Goal: Transaction & Acquisition: Download file/media

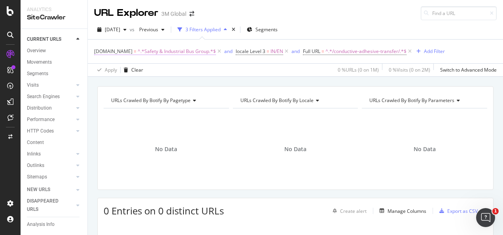
click at [169, 56] on span "^.*Safety & Industrial Bus Group.*$" at bounding box center [177, 51] width 78 height 11
click at [230, 66] on div "Apply Clear 0 % URLs ( 0 on 1M ) 0 % Visits ( 0 on 2M ) Switch to Advanced Mode" at bounding box center [295, 69] width 415 height 13
click at [174, 49] on span "^.*Safety & Industrial Bus Group.*$" at bounding box center [177, 51] width 78 height 11
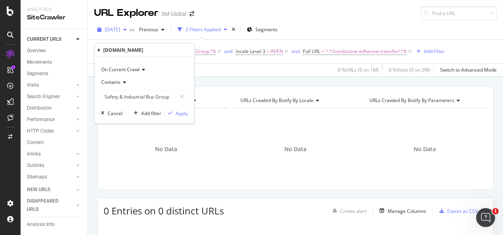
click at [126, 29] on icon "button" at bounding box center [124, 29] width 3 height 5
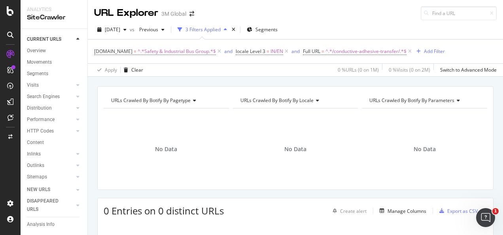
click at [197, 69] on div "Apply Clear 0 % URLs ( 0 on 1M ) 0 % Visits ( 0 on 2M ) Switch to Advanced Mode" at bounding box center [295, 69] width 415 height 13
click at [199, 50] on span "^.*Safety & Industrial Bus Group.*$" at bounding box center [177, 51] width 78 height 11
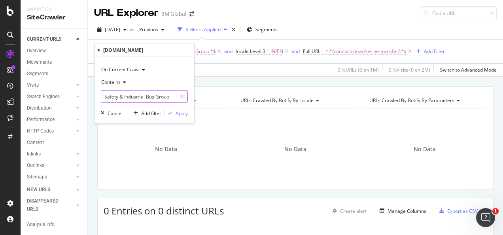
click at [124, 94] on input "Safety & Industrial Bus Group" at bounding box center [138, 96] width 75 height 13
type input "Transport"
click at [172, 111] on icon "button" at bounding box center [170, 113] width 4 height 5
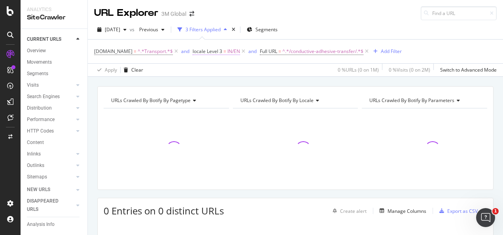
click at [231, 50] on span "IN/EN" at bounding box center [233, 51] width 13 height 11
click at [304, 56] on div "DCSext.Business = ^.*Transport.*$ and locale Level 3 = IN/EN and Full URL = ^.*…" at bounding box center [295, 52] width 402 height 24
click at [302, 53] on span "^.*/conductive-adhesive-transfer/.*$" at bounding box center [322, 51] width 81 height 11
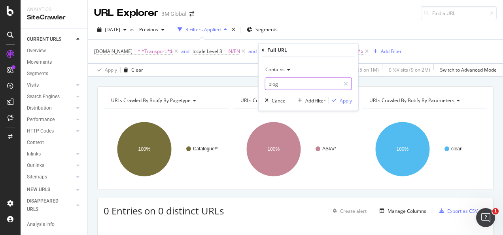
type input "blog"
click at [348, 103] on div "Apply" at bounding box center [346, 100] width 12 height 7
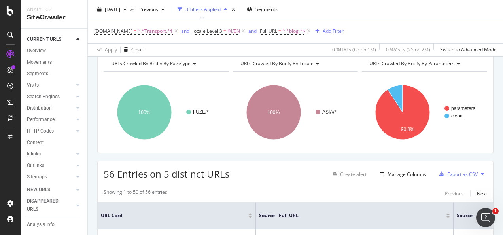
scroll to position [36, 0]
click at [231, 34] on span "IN/EN" at bounding box center [233, 31] width 13 height 11
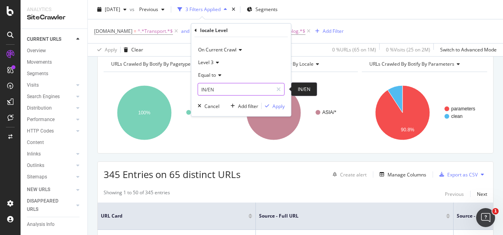
click at [231, 89] on input "IN/EN" at bounding box center [235, 89] width 75 height 13
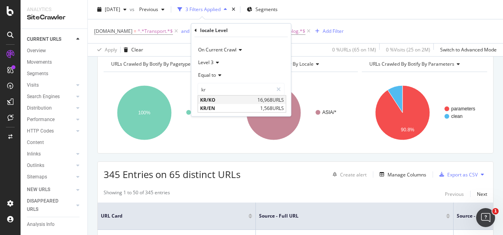
click at [232, 96] on span "KR/KO" at bounding box center [227, 99] width 55 height 7
type input "KR/KO"
click at [274, 106] on div "Apply" at bounding box center [278, 105] width 12 height 7
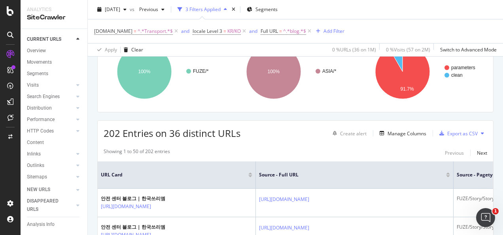
scroll to position [64, 0]
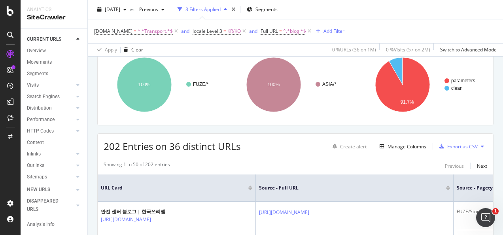
click at [458, 150] on div "Export as CSV" at bounding box center [456, 146] width 41 height 12
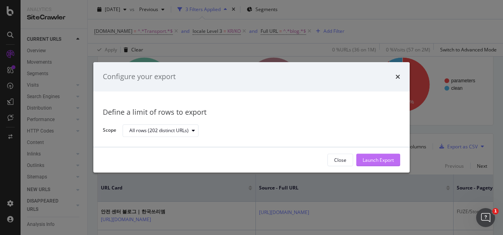
click at [382, 160] on div "Launch Export" at bounding box center [377, 160] width 31 height 7
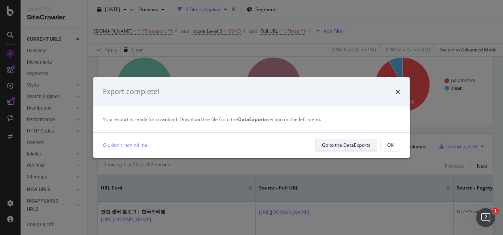
click at [350, 147] on div "Go to the DataExports" at bounding box center [346, 144] width 49 height 7
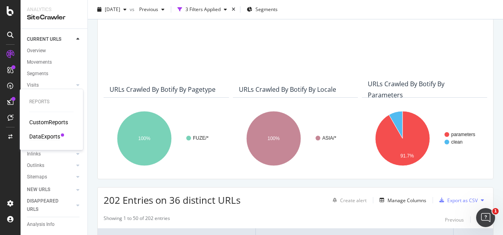
click at [42, 134] on div "DataExports" at bounding box center [44, 136] width 31 height 8
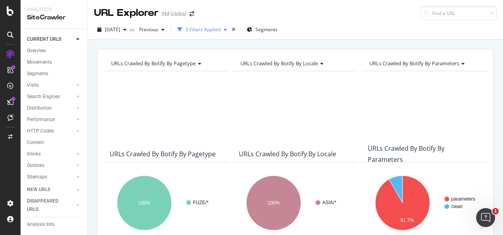
click at [221, 29] on div "3 Filters Applied" at bounding box center [202, 29] width 35 height 7
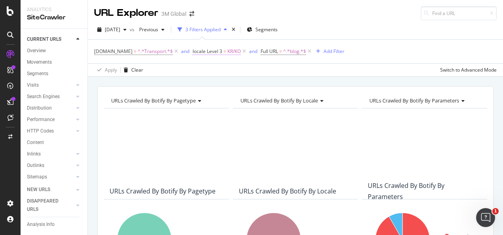
click at [227, 51] on span "KR/KO" at bounding box center [233, 51] width 13 height 11
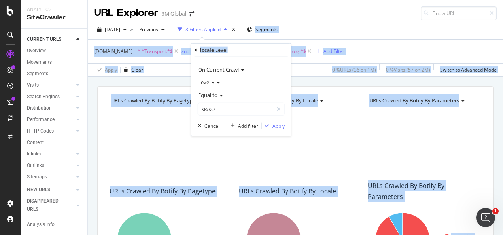
click at [245, 38] on body "Analytics SiteCrawler CURRENT URLS Overview Movements Segments Visits Analysis …" at bounding box center [251, 117] width 503 height 235
click at [251, 110] on input "KR/KO" at bounding box center [235, 109] width 75 height 13
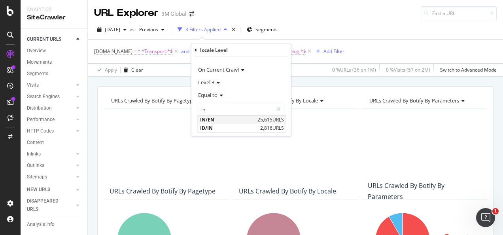
click at [243, 116] on span "IN/EN" at bounding box center [227, 119] width 55 height 7
type input "IN/EN"
click at [275, 123] on div "Apply" at bounding box center [278, 125] width 12 height 7
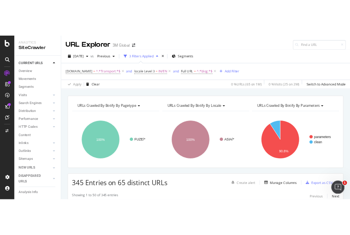
scroll to position [28, 0]
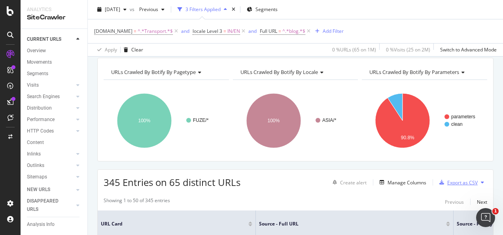
click at [450, 180] on div "Export as CSV" at bounding box center [462, 182] width 30 height 7
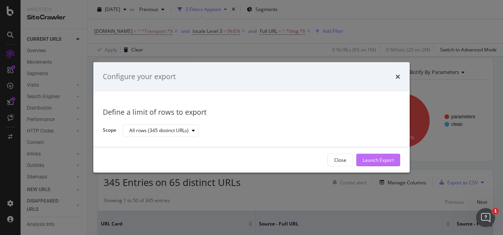
click at [389, 161] on div "Launch Export" at bounding box center [377, 160] width 31 height 7
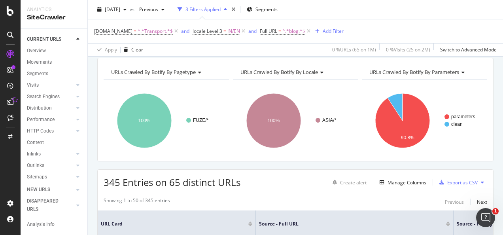
click at [436, 176] on button "Export as CSV" at bounding box center [456, 182] width 41 height 13
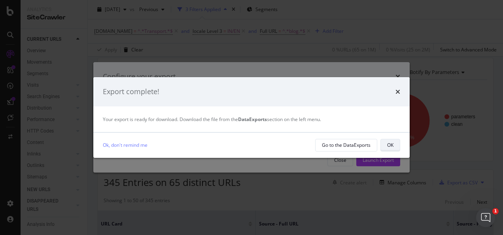
click at [393, 147] on button "OK" at bounding box center [390, 145] width 20 height 13
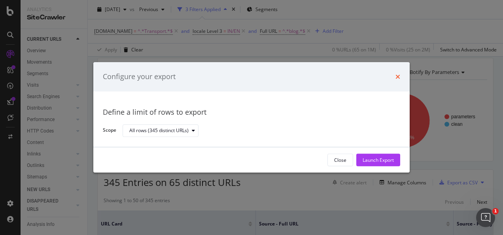
click at [396, 77] on icon "times" at bounding box center [397, 77] width 5 height 6
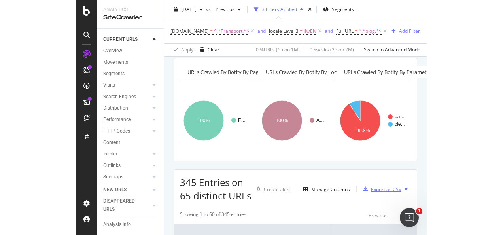
scroll to position [38, 0]
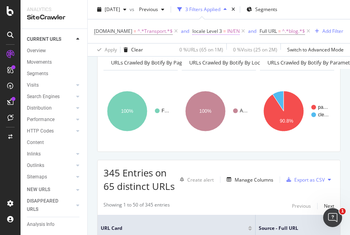
click at [223, 32] on span "=" at bounding box center [224, 31] width 3 height 7
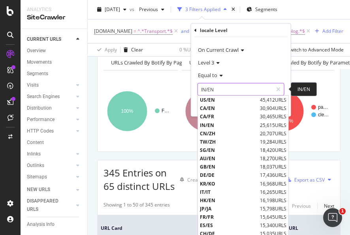
click at [217, 90] on input "IN/EN" at bounding box center [235, 89] width 75 height 13
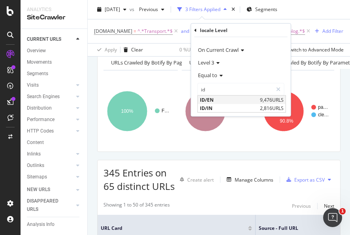
click at [258, 100] on div "ID/EN 9,476 URLS" at bounding box center [242, 100] width 88 height 8
type input "ID/EN"
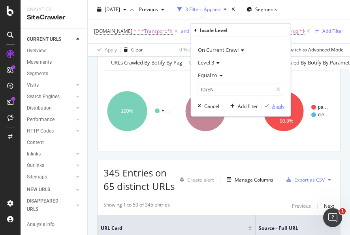
click at [274, 107] on div "Apply" at bounding box center [278, 105] width 12 height 7
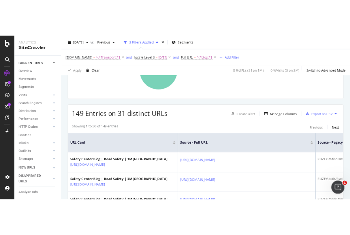
scroll to position [100, 0]
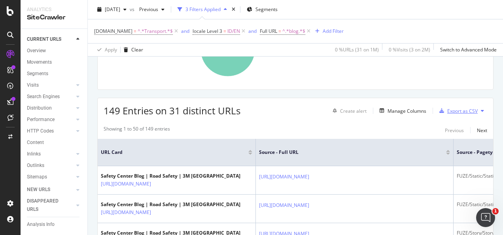
click at [447, 111] on div "Export as CSV" at bounding box center [462, 111] width 30 height 7
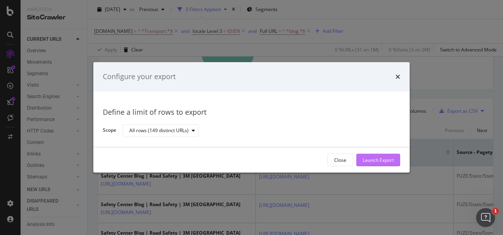
click at [379, 159] on div "Launch Export" at bounding box center [377, 160] width 31 height 7
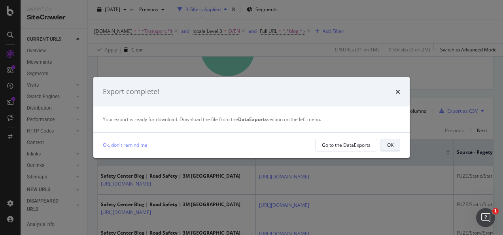
click at [389, 140] on div "OK" at bounding box center [390, 145] width 6 height 11
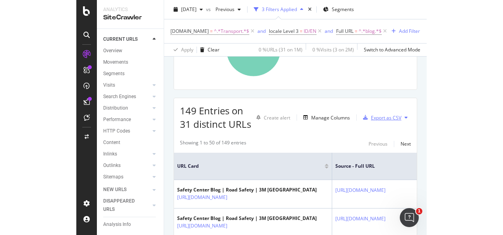
scroll to position [110, 0]
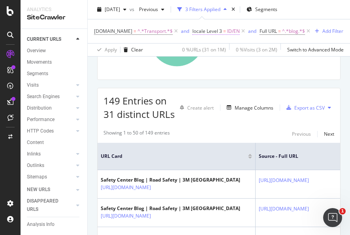
click at [217, 30] on span "locale Level 3" at bounding box center [207, 31] width 30 height 7
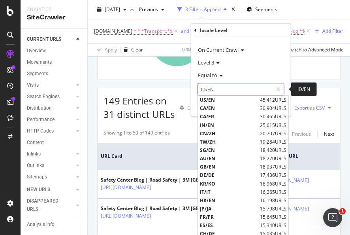
click at [224, 89] on input "ID/EN" at bounding box center [235, 89] width 75 height 13
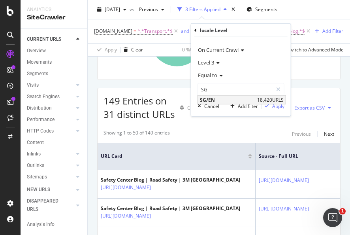
click at [228, 96] on span "SG/EN" at bounding box center [227, 99] width 55 height 7
type input "SG/EN"
click at [284, 106] on div "Apply" at bounding box center [278, 105] width 12 height 7
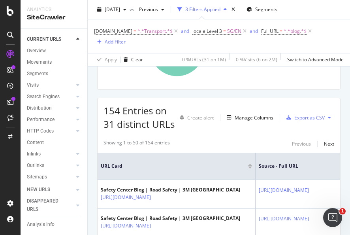
click at [296, 121] on div "Export as CSV" at bounding box center [309, 117] width 30 height 7
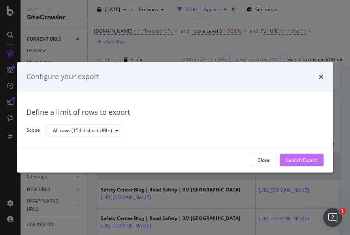
click at [302, 157] on div "Launch Export" at bounding box center [301, 160] width 31 height 7
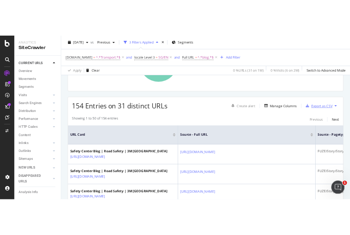
scroll to position [100, 0]
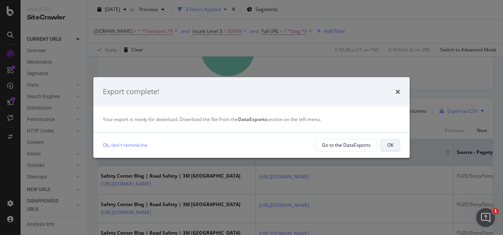
click at [395, 141] on button "OK" at bounding box center [390, 145] width 20 height 13
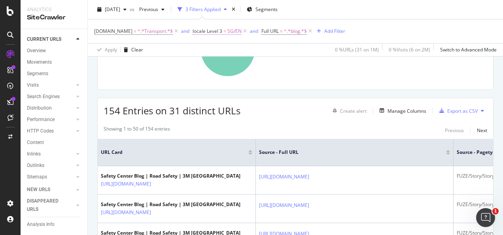
click at [231, 34] on span "SG/EN" at bounding box center [234, 31] width 14 height 11
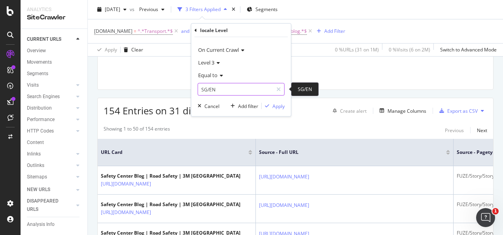
click at [223, 90] on input "SG/EN" at bounding box center [235, 89] width 75 height 13
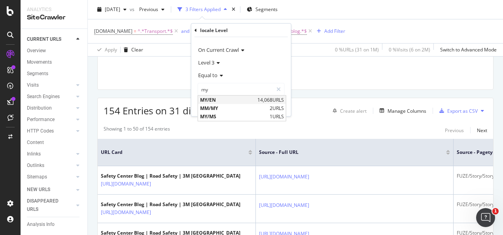
click at [219, 98] on span "MY/EN" at bounding box center [227, 99] width 55 height 7
type input "MY/EN"
click at [278, 107] on div "Apply" at bounding box center [278, 105] width 12 height 7
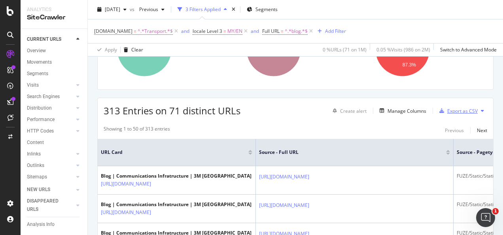
click at [453, 109] on div "Export as CSV" at bounding box center [462, 111] width 30 height 7
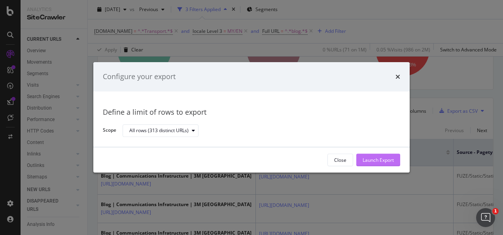
click at [385, 160] on div "Launch Export" at bounding box center [377, 160] width 31 height 7
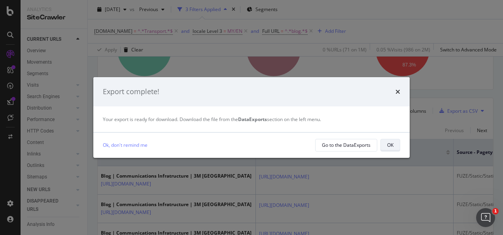
click at [391, 147] on div "OK" at bounding box center [390, 144] width 6 height 7
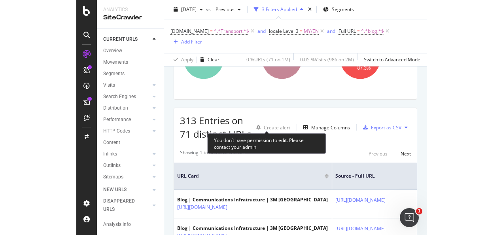
scroll to position [110, 0]
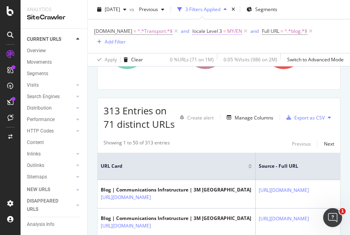
click at [227, 29] on span "MY/EN" at bounding box center [234, 31] width 15 height 11
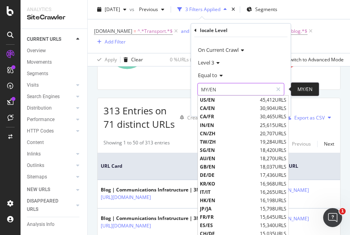
click at [219, 88] on input "MY/EN" at bounding box center [235, 89] width 75 height 13
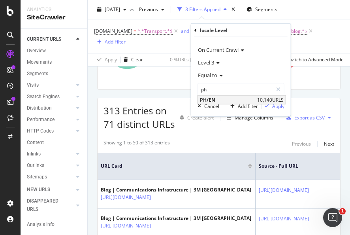
click at [234, 99] on span "PH/EN" at bounding box center [227, 99] width 55 height 7
type input "PH/EN"
click at [266, 105] on icon "button" at bounding box center [267, 106] width 4 height 5
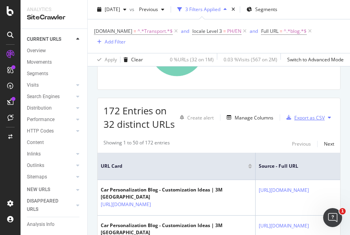
click at [314, 123] on div "Export as CSV" at bounding box center [303, 117] width 41 height 12
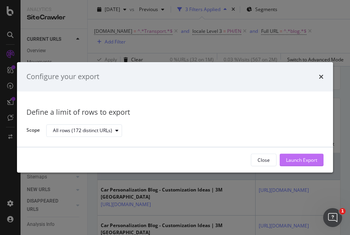
click at [298, 156] on div "Launch Export" at bounding box center [301, 160] width 31 height 12
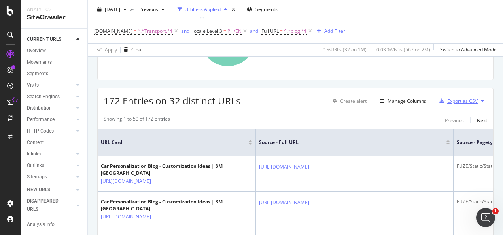
scroll to position [100, 0]
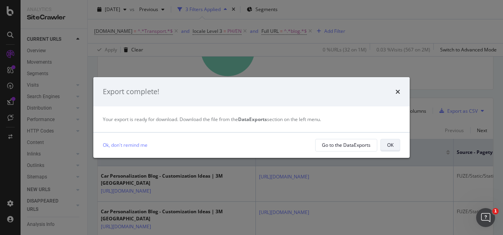
click at [396, 141] on button "OK" at bounding box center [390, 145] width 20 height 13
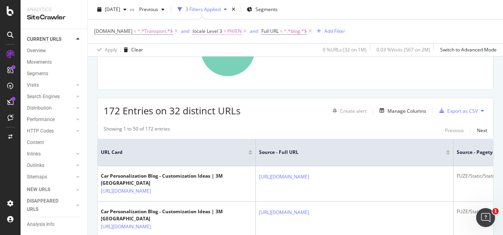
click at [224, 32] on span "locale Level 3 = PH/EN" at bounding box center [216, 31] width 49 height 7
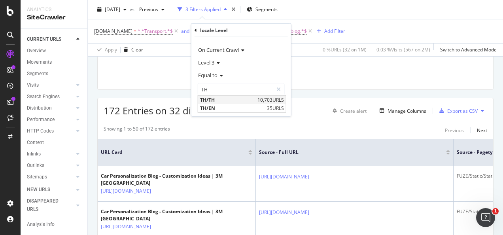
click at [209, 98] on span "TH/TH" at bounding box center [227, 99] width 55 height 7
type input "TH/TH"
click at [277, 103] on div "Apply" at bounding box center [278, 105] width 12 height 7
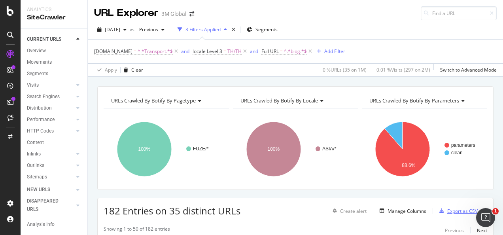
click at [451, 216] on button "Export as CSV" at bounding box center [456, 210] width 41 height 13
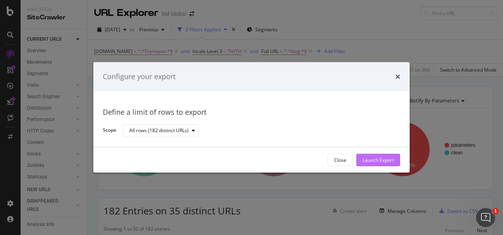
click at [370, 164] on div "Launch Export" at bounding box center [377, 160] width 31 height 12
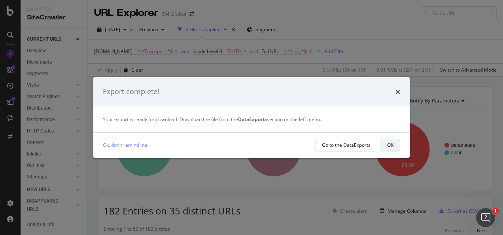
click at [388, 139] on button "OK" at bounding box center [390, 145] width 20 height 13
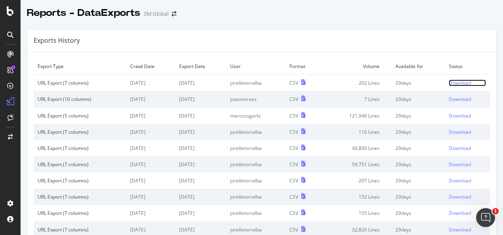
click at [449, 81] on div "Download" at bounding box center [460, 82] width 22 height 7
click at [449, 83] on div "Download" at bounding box center [460, 82] width 22 height 7
click at [449, 84] on div "Download" at bounding box center [460, 82] width 22 height 7
click at [449, 83] on div "Download" at bounding box center [460, 82] width 22 height 7
click at [460, 82] on div "Download" at bounding box center [460, 82] width 22 height 7
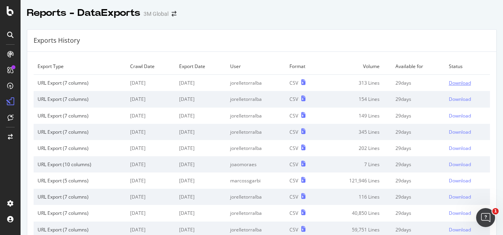
click at [458, 80] on td "Download" at bounding box center [467, 83] width 45 height 17
click at [452, 81] on div "Download" at bounding box center [460, 82] width 22 height 7
click at [449, 80] on div "Download" at bounding box center [460, 82] width 22 height 7
drag, startPoint x: 72, startPoint y: 0, endPoint x: 142, endPoint y: 29, distance: 75.2
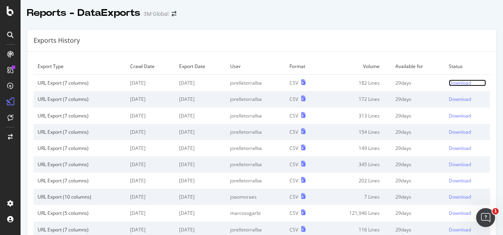
click at [455, 81] on div "Download" at bounding box center [460, 82] width 22 height 7
click at [293, 47] on div "Exports History" at bounding box center [261, 41] width 469 height 22
